Goal: Task Accomplishment & Management: Manage account settings

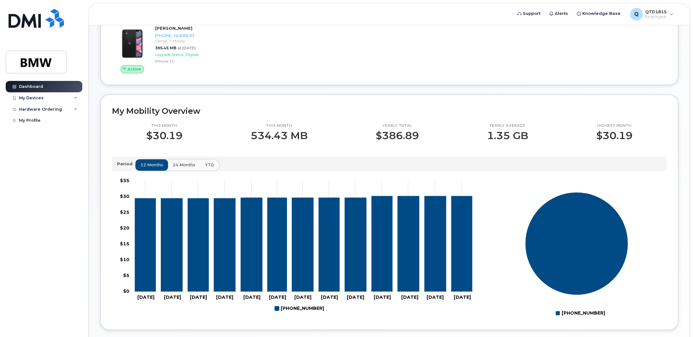
scroll to position [126, 0]
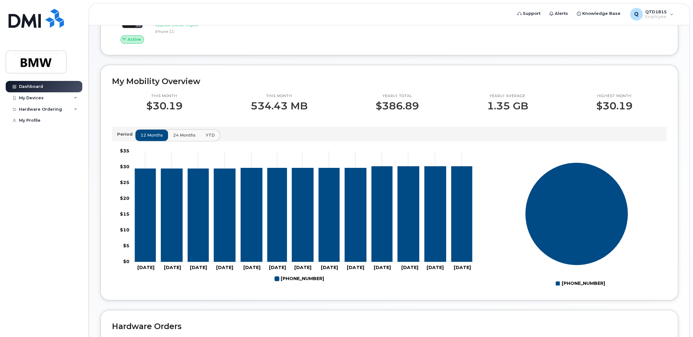
click at [184, 138] on span "24 months" at bounding box center [184, 135] width 22 height 6
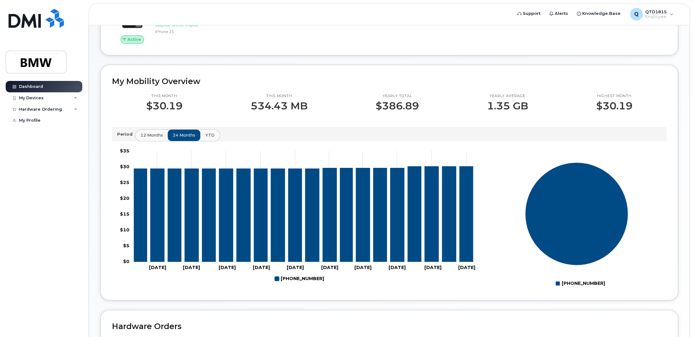
click at [205, 138] on span "YTD" at bounding box center [209, 135] width 9 height 6
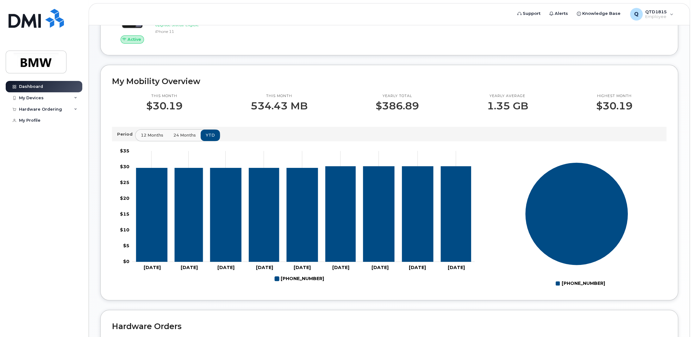
click at [150, 138] on span "12 months" at bounding box center [152, 135] width 22 height 6
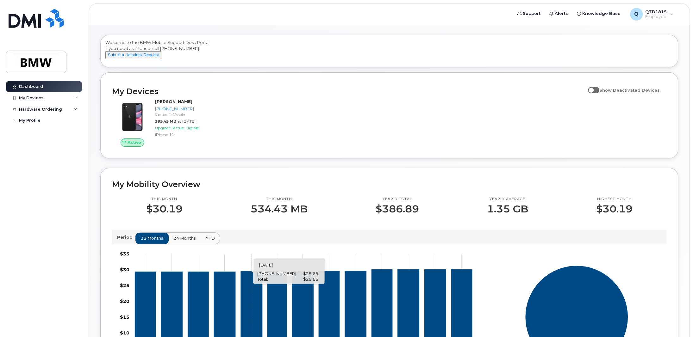
scroll to position [0, 0]
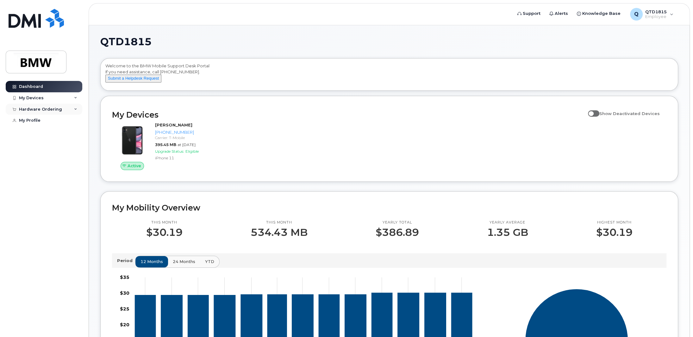
click at [64, 109] on div "Hardware Ordering" at bounding box center [44, 109] width 77 height 11
click at [64, 110] on div "Hardware Ordering" at bounding box center [44, 109] width 77 height 11
click at [73, 99] on div "My Devices" at bounding box center [44, 97] width 77 height 11
click at [596, 117] on span at bounding box center [593, 113] width 11 height 6
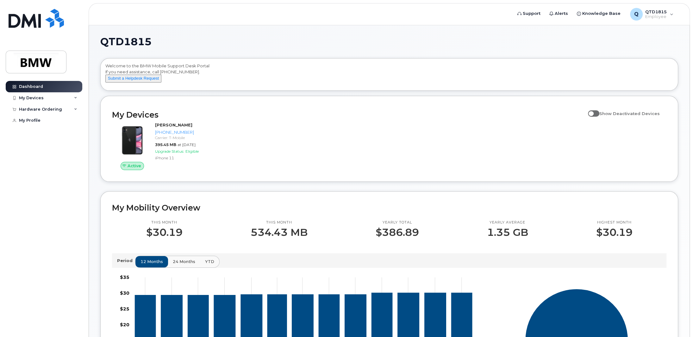
click at [593, 113] on input "Show Deactivated Devices" at bounding box center [590, 110] width 5 height 5
click at [596, 117] on span at bounding box center [593, 113] width 11 height 6
click at [593, 113] on input "Show Deactivated Devices" at bounding box center [590, 110] width 5 height 5
checkbox input "false"
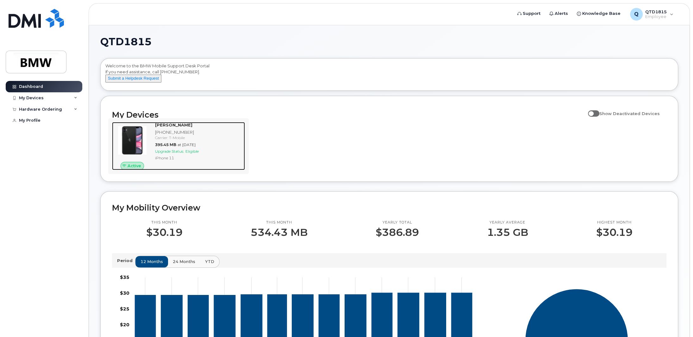
click at [165, 127] on strong "[PERSON_NAME]" at bounding box center [173, 124] width 37 height 5
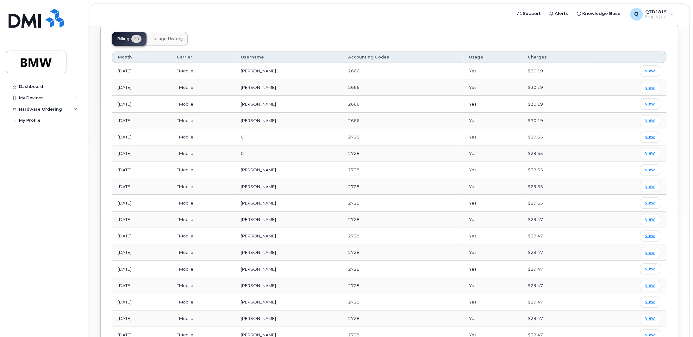
scroll to position [168, 0]
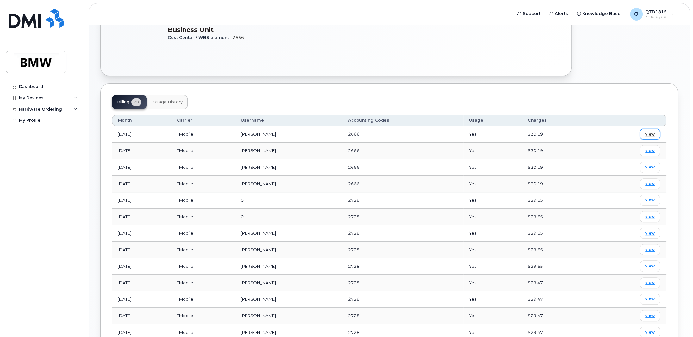
click at [648, 133] on span "view" at bounding box center [649, 135] width 9 height 6
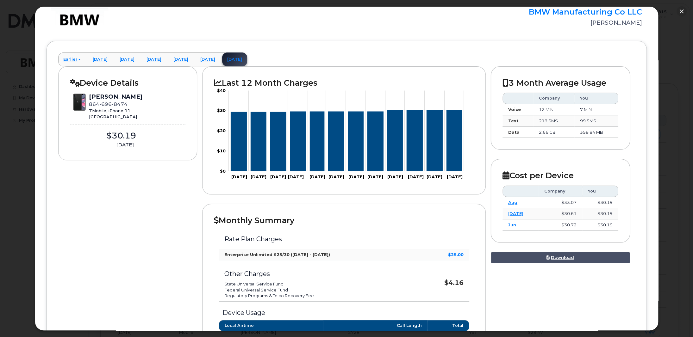
scroll to position [0, 0]
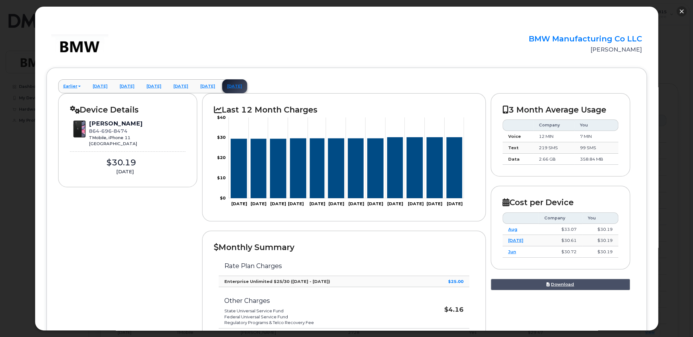
click at [681, 9] on button "button" at bounding box center [681, 11] width 10 height 10
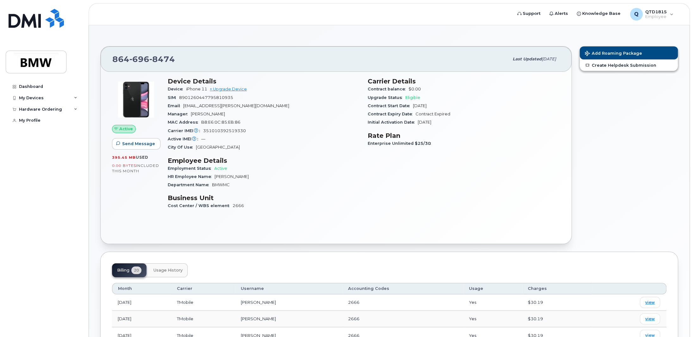
click at [431, 115] on span "Contract Expired" at bounding box center [432, 114] width 35 height 5
click at [172, 265] on button "Usage History" at bounding box center [167, 270] width 39 height 14
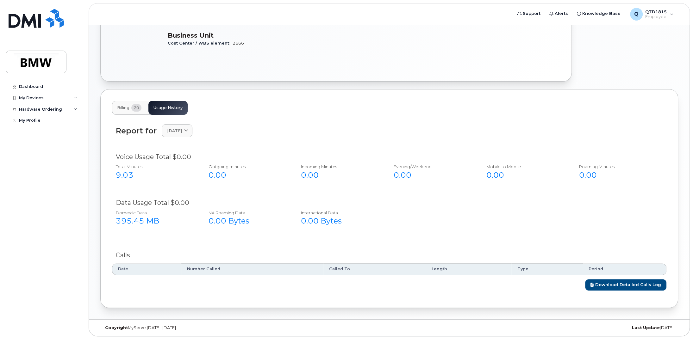
scroll to position [163, 0]
click at [182, 129] on span "[DATE]" at bounding box center [174, 130] width 15 height 6
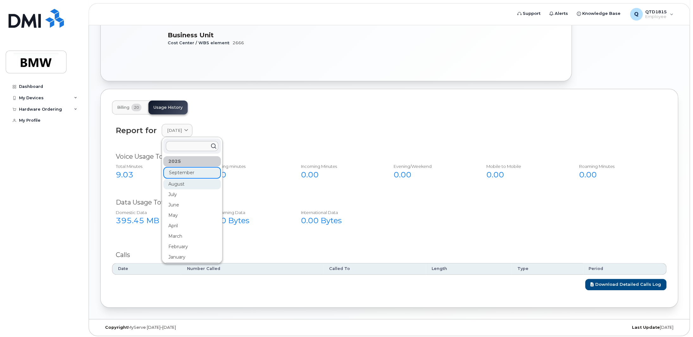
click at [183, 183] on div "August" at bounding box center [192, 184] width 58 height 10
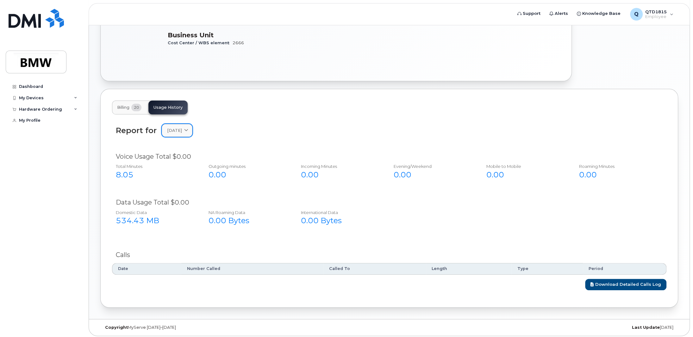
click at [189, 124] on link "[DATE]" at bounding box center [177, 130] width 31 height 13
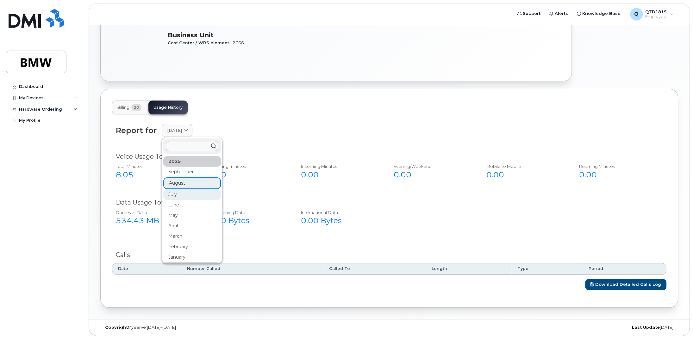
click at [194, 189] on div "July" at bounding box center [192, 194] width 58 height 10
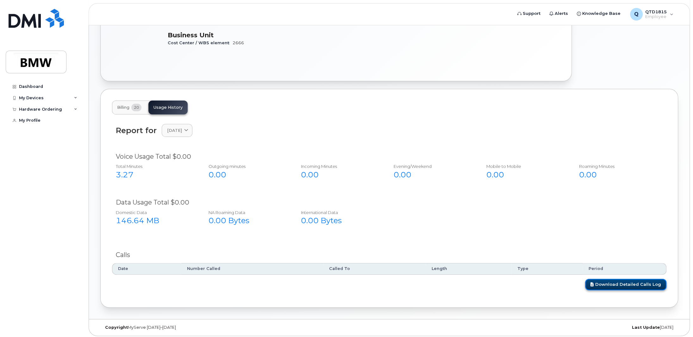
click at [613, 284] on link "Download Detailed Calls Log" at bounding box center [625, 285] width 81 height 12
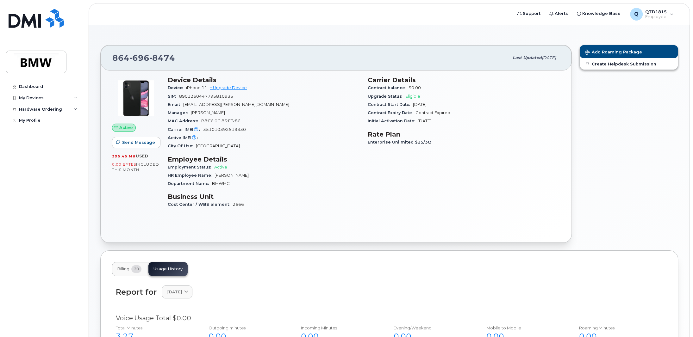
scroll to position [0, 0]
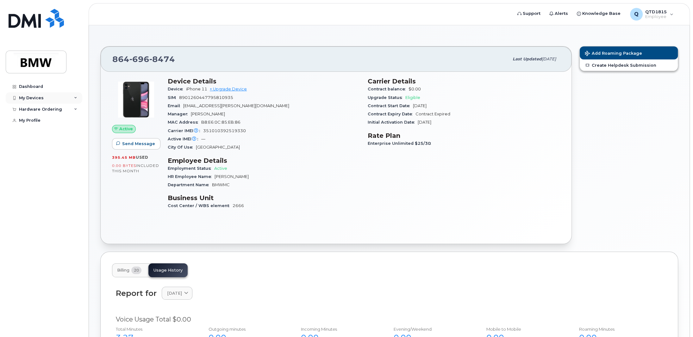
click at [74, 95] on div "My Devices" at bounding box center [44, 97] width 77 height 11
click at [19, 123] on link "My Profile" at bounding box center [44, 120] width 77 height 11
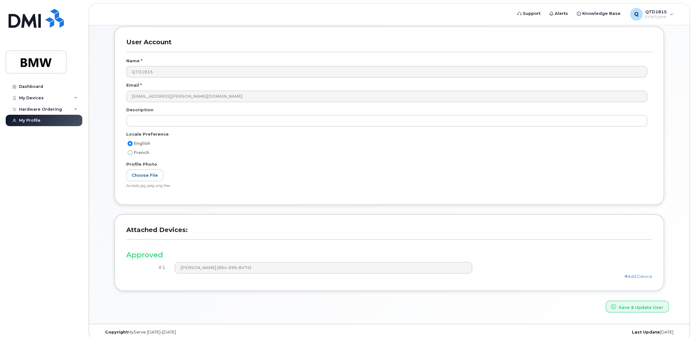
scroll to position [37, 0]
